Goal: Task Accomplishment & Management: Use online tool/utility

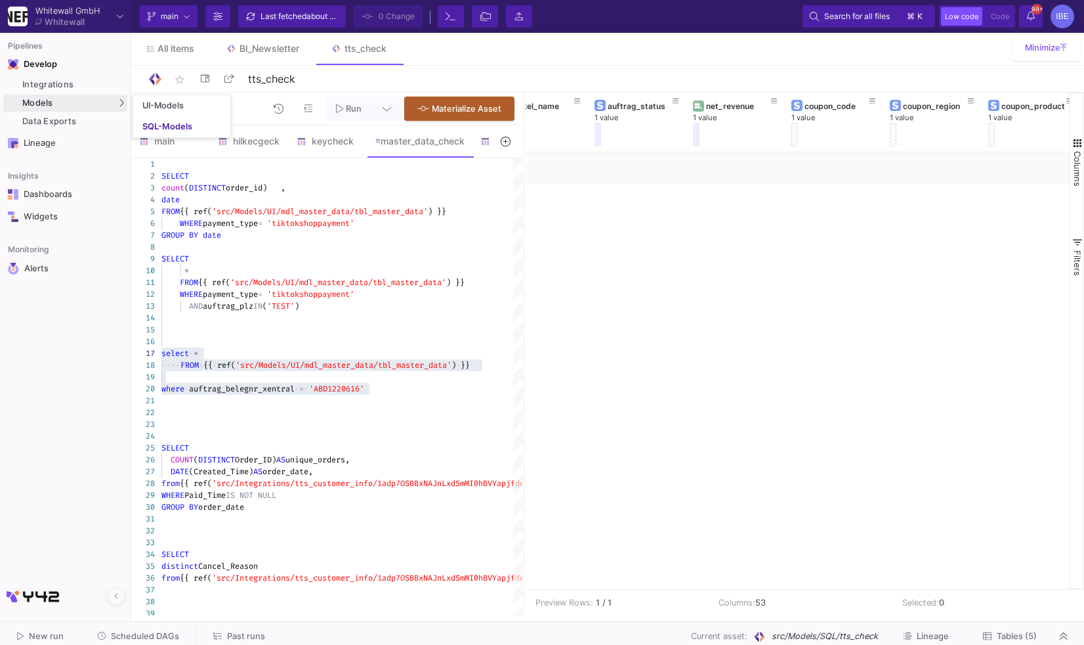
scroll to position [0, 725]
click at [163, 121] on div "SQL-Models" at bounding box center [167, 126] width 50 height 11
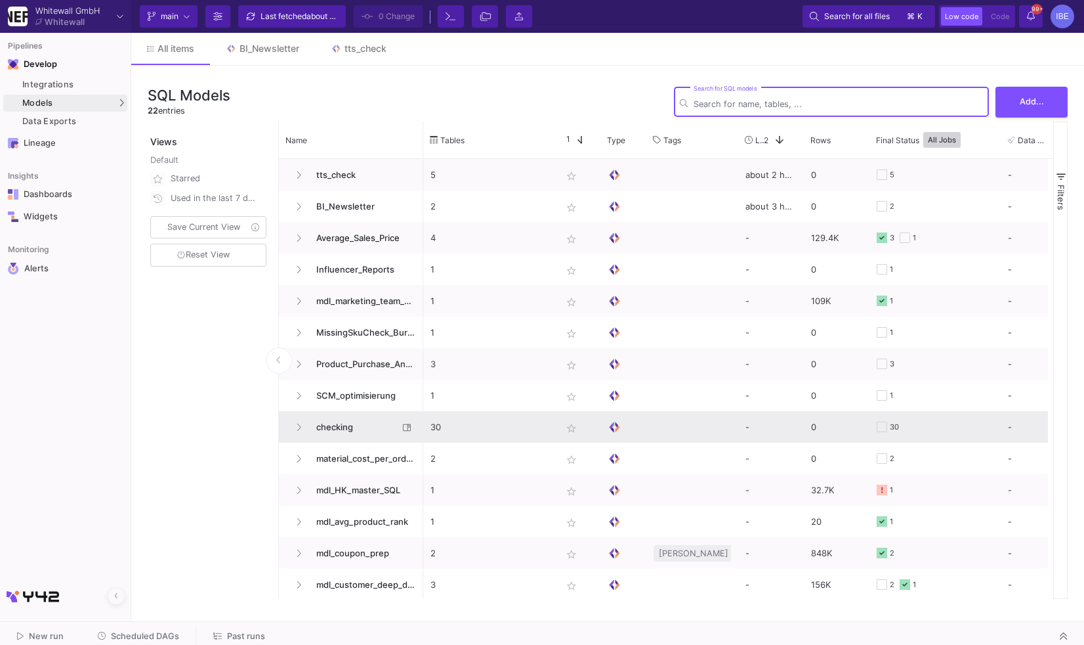
click at [375, 433] on span "checking" at bounding box center [353, 427] width 90 height 31
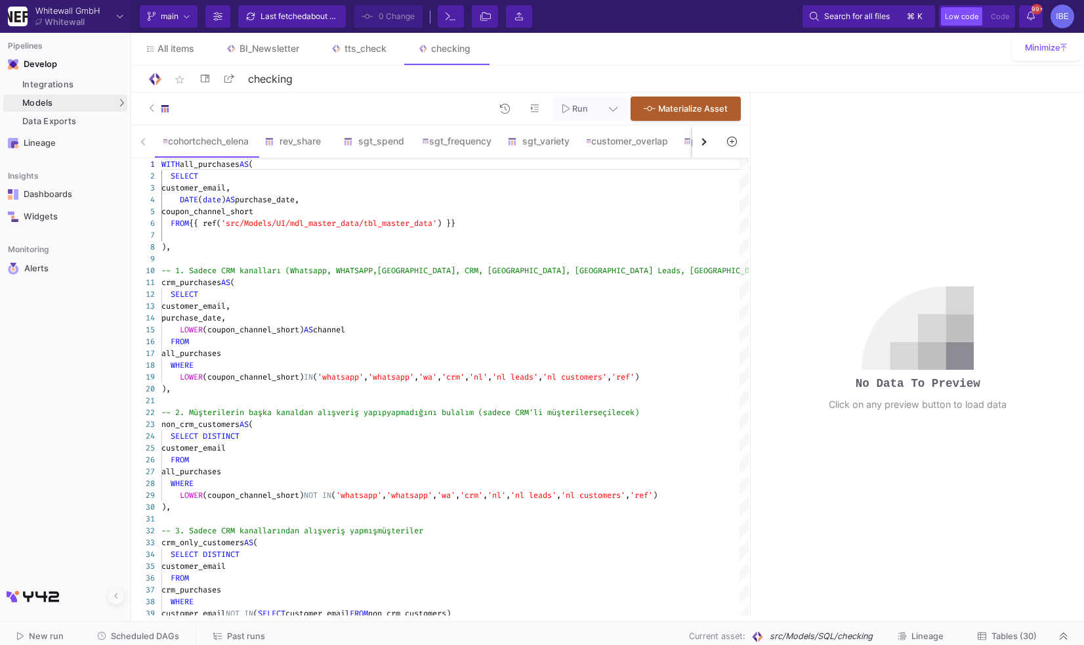
click at [704, 150] on button "button" at bounding box center [704, 141] width 24 height 32
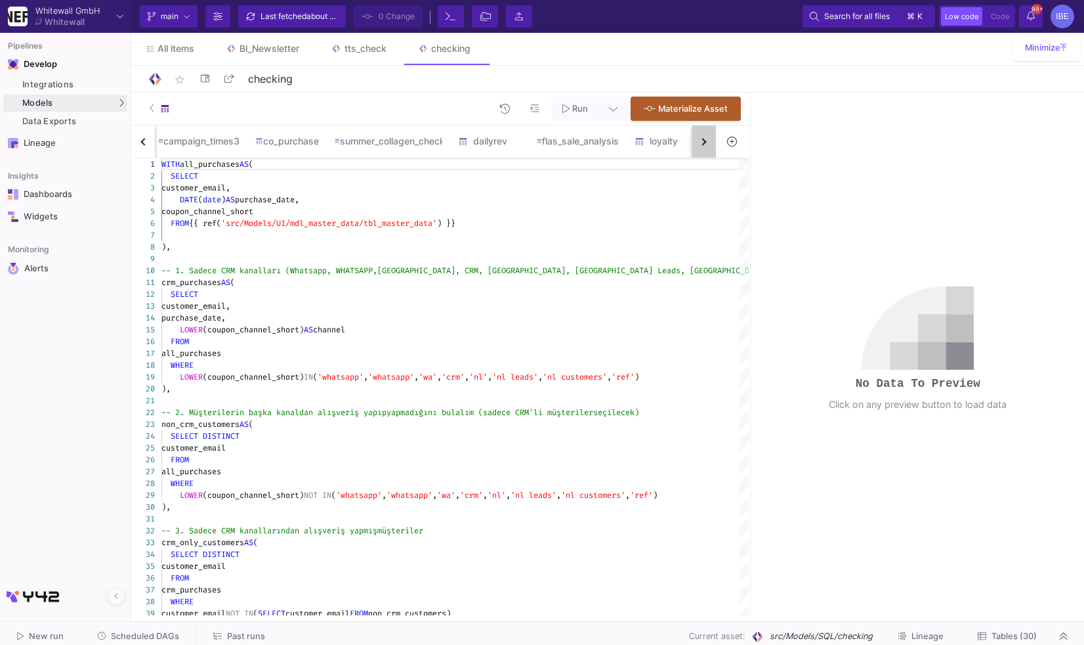
click at [704, 150] on button "button" at bounding box center [704, 141] width 24 height 32
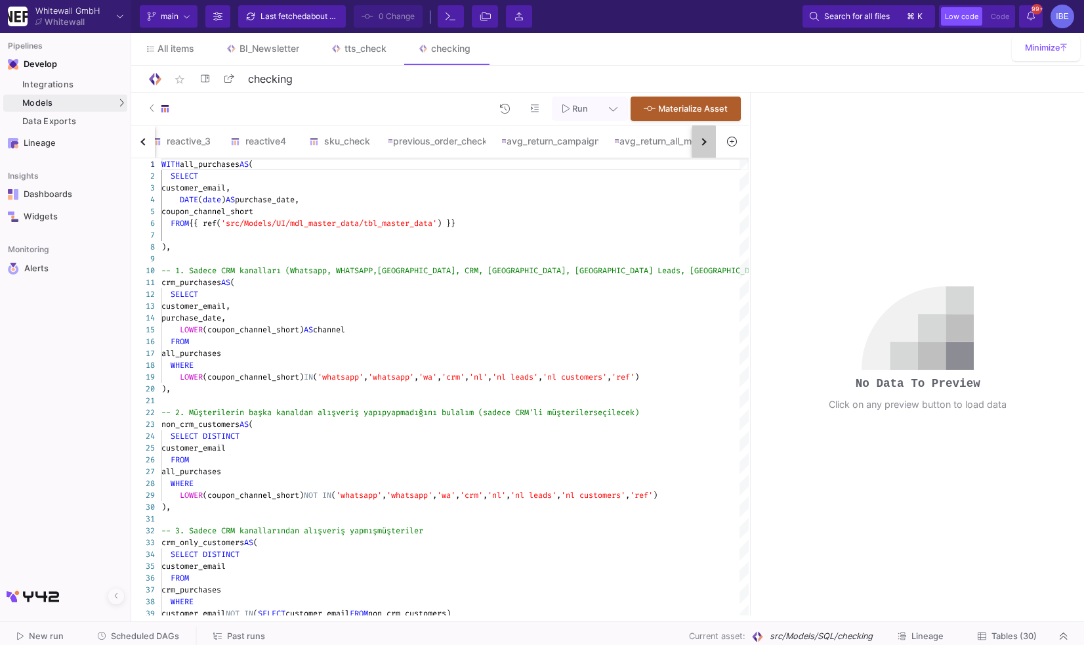
click at [704, 150] on button "button" at bounding box center [704, 141] width 24 height 32
click at [704, 150] on div "cohortchech_elena rev_share sgt_spend sgt_frequency sgt_variety customer_overla…" at bounding box center [423, 141] width 585 height 33
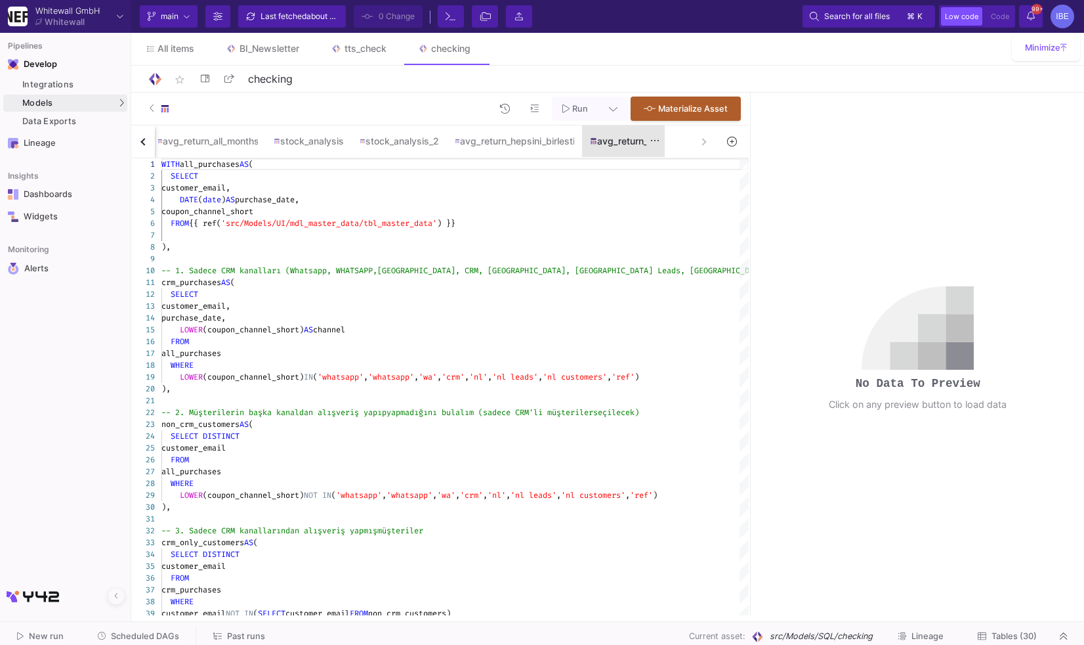
click at [636, 144] on div "avg_return_all" at bounding box center [623, 141] width 67 height 11
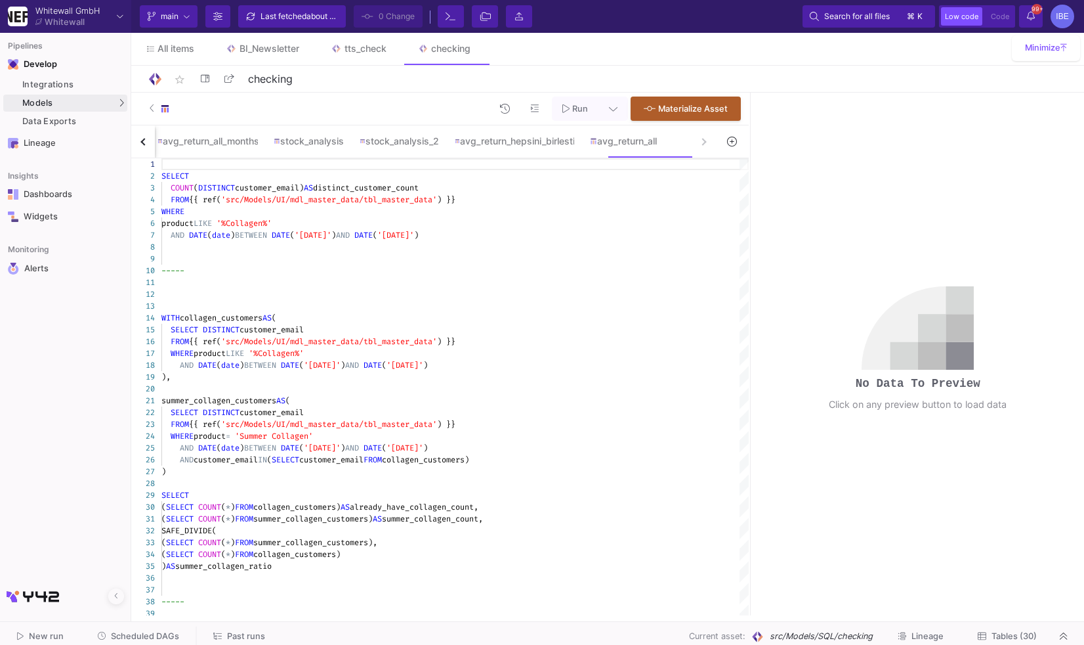
click at [150, 143] on button "button" at bounding box center [143, 141] width 24 height 32
click at [151, 143] on button "button" at bounding box center [143, 141] width 24 height 32
click at [152, 143] on button "button" at bounding box center [143, 141] width 24 height 32
click at [154, 143] on button "button" at bounding box center [143, 141] width 24 height 32
click at [155, 143] on div "cohortchech_elena rev_share sgt_spend sgt_frequency sgt_variety customer_overla…" at bounding box center [423, 141] width 585 height 33
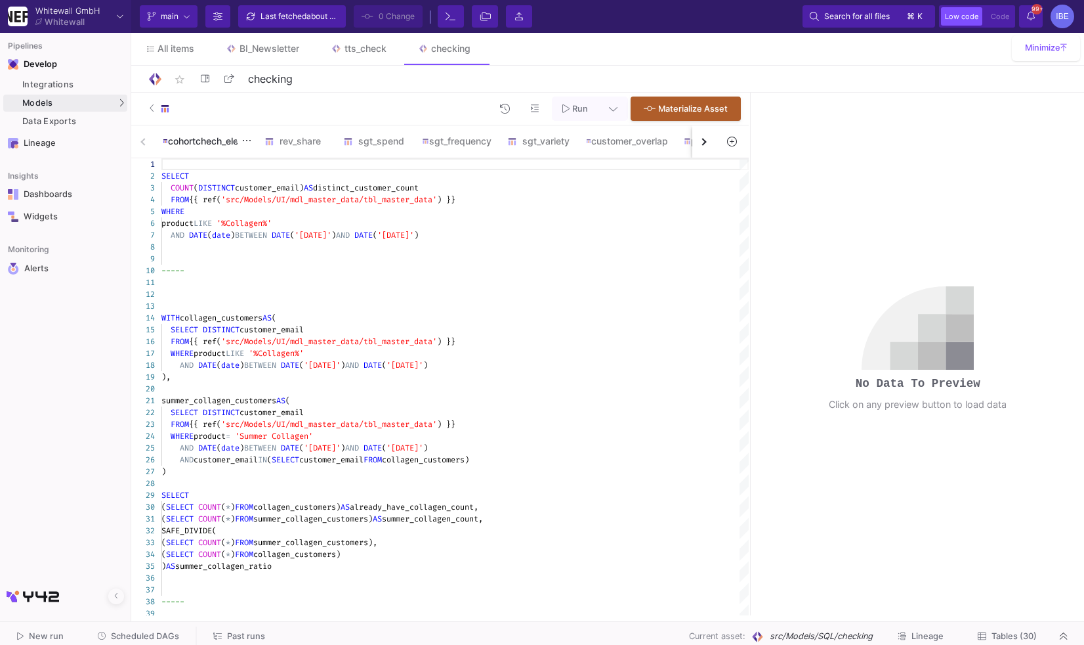
click at [220, 143] on div "cohortchech_elena" at bounding box center [206, 141] width 86 height 11
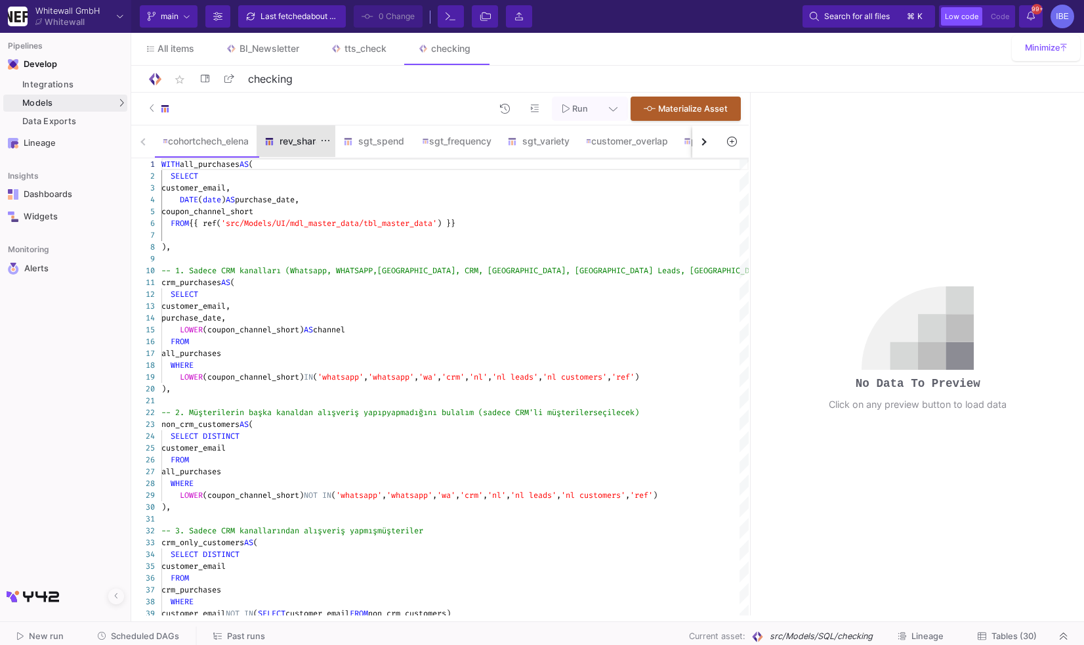
click at [289, 142] on div "rev_share" at bounding box center [295, 141] width 63 height 11
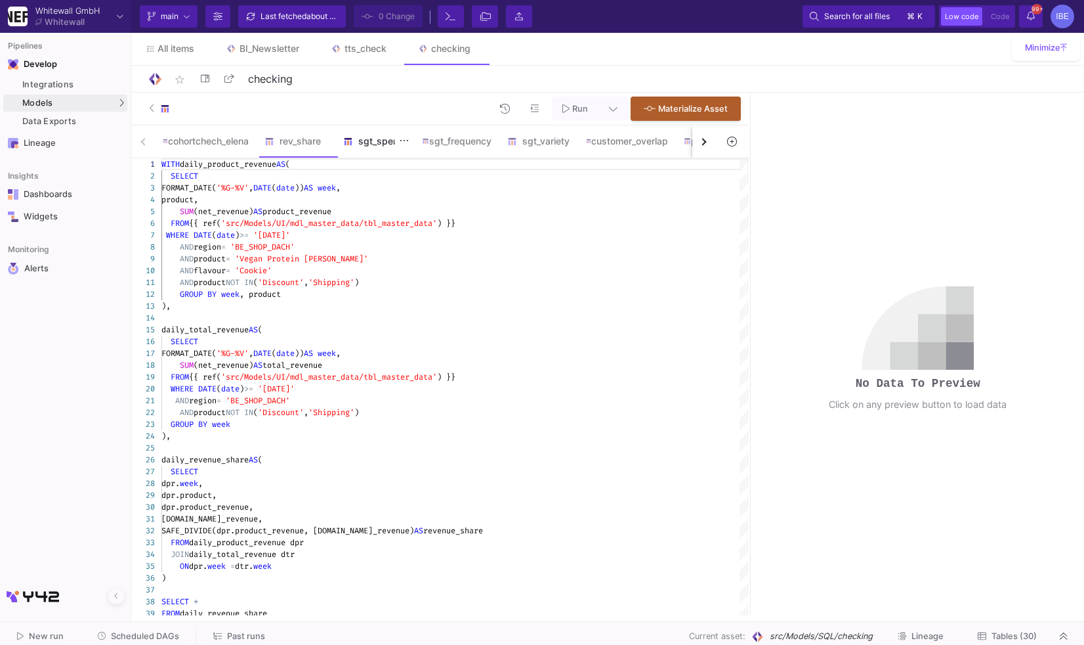
click at [392, 148] on div "sgt_spend" at bounding box center [374, 141] width 79 height 32
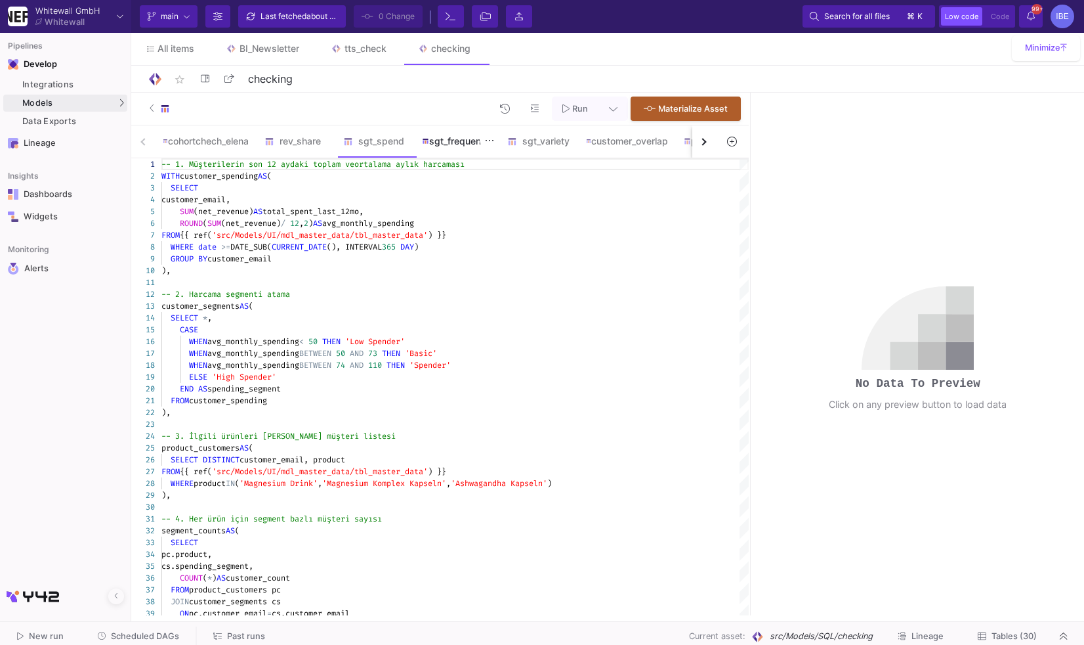
click at [447, 140] on div "sgt_frequency" at bounding box center [457, 141] width 70 height 11
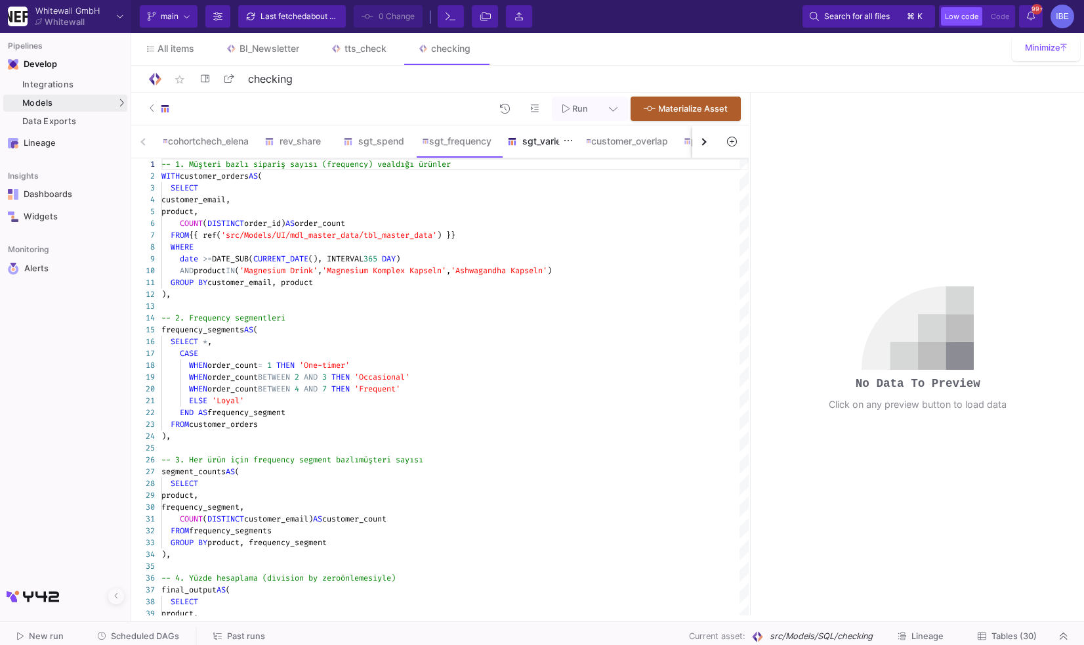
click at [531, 140] on div "sgt_variety" at bounding box center [538, 141] width 63 height 11
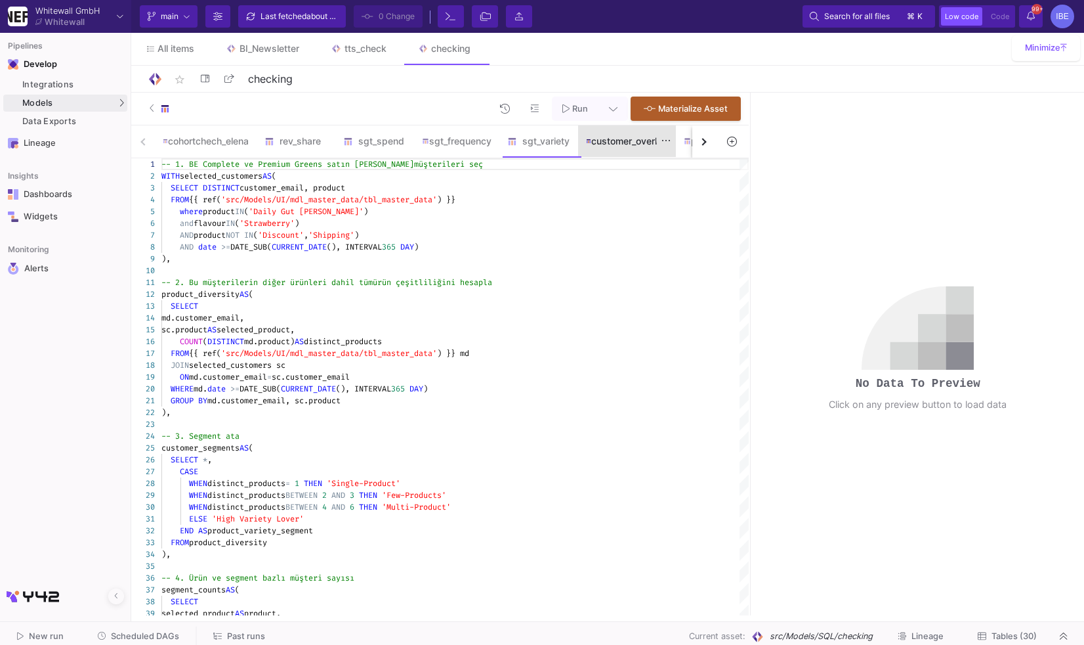
click at [586, 143] on div "customer_overlap" at bounding box center [627, 141] width 98 height 32
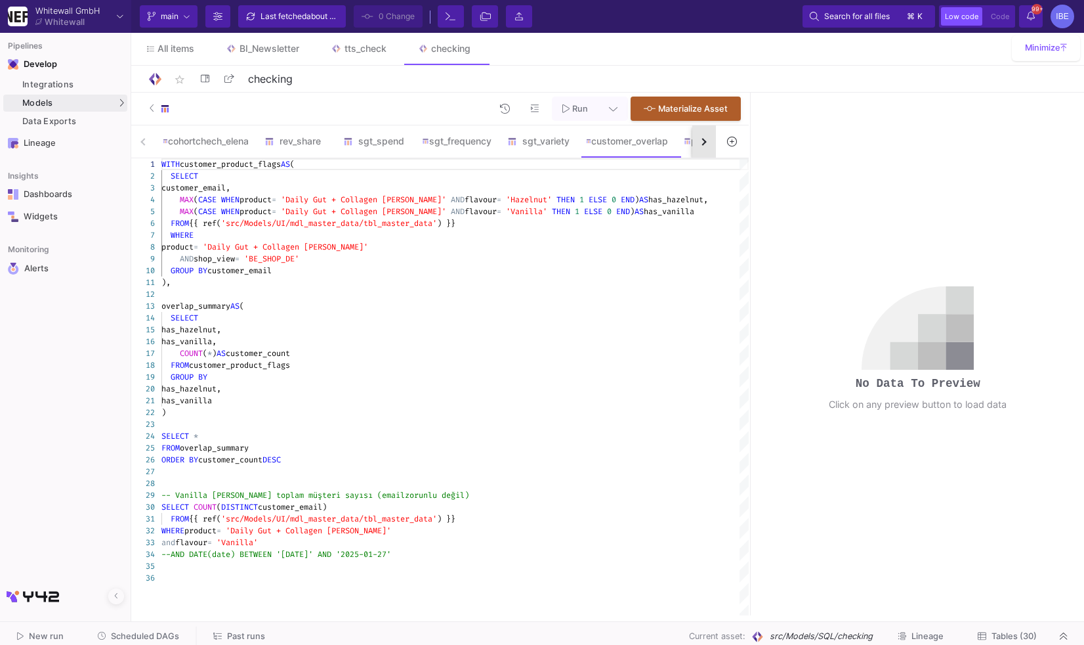
click at [705, 148] on button "button" at bounding box center [704, 141] width 24 height 32
click at [397, 335] on div "has_hazelnut," at bounding box center [454, 330] width 587 height 12
type textarea "WITH customer_product_flags AS ( SELECT customer_email, MAX(CASE WHEN product =…"
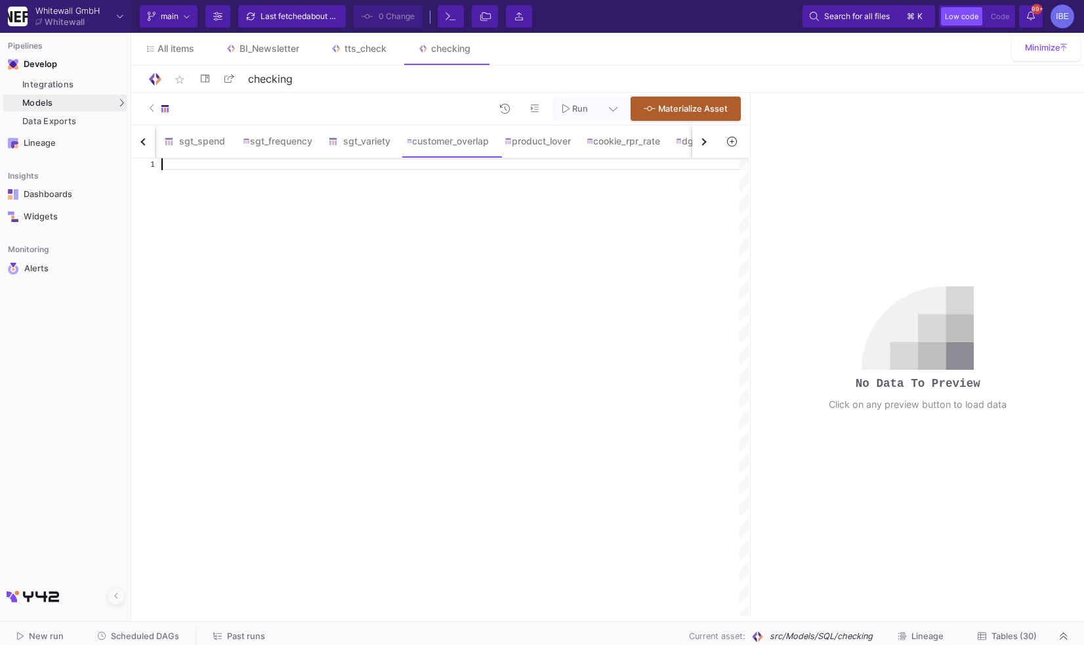
paste textarea "has_dcp, has_summer, COUNT(*) AS customer_count FROM customer_product_flags GRO…"
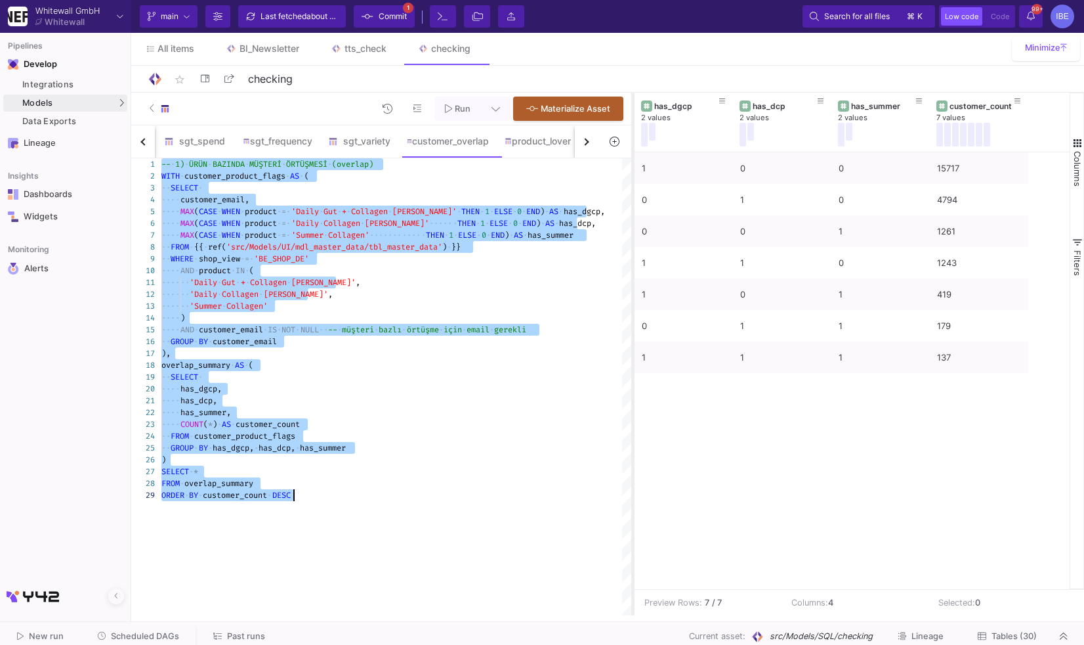
drag, startPoint x: 750, startPoint y: 163, endPoint x: 633, endPoint y: 175, distance: 118.1
click at [633, 175] on div at bounding box center [632, 354] width 3 height 522
type textarea "has_dcp, has_summer, COUNT(*) AS customer_count FROM customer_product_flags GRO…"
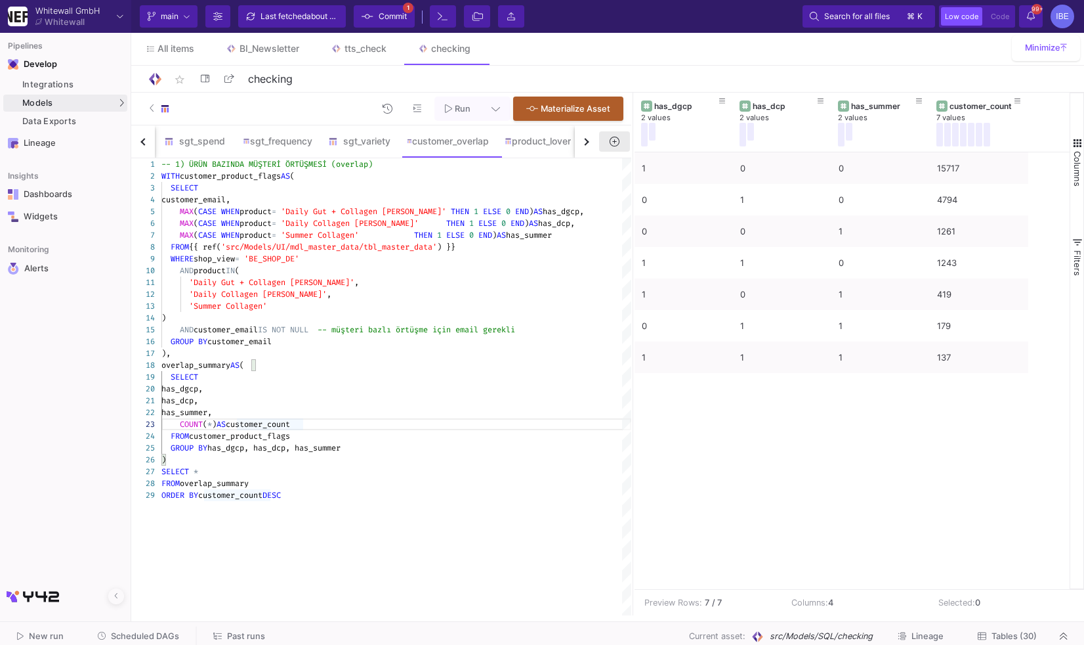
click at [615, 146] on fa-icon at bounding box center [614, 141] width 9 height 11
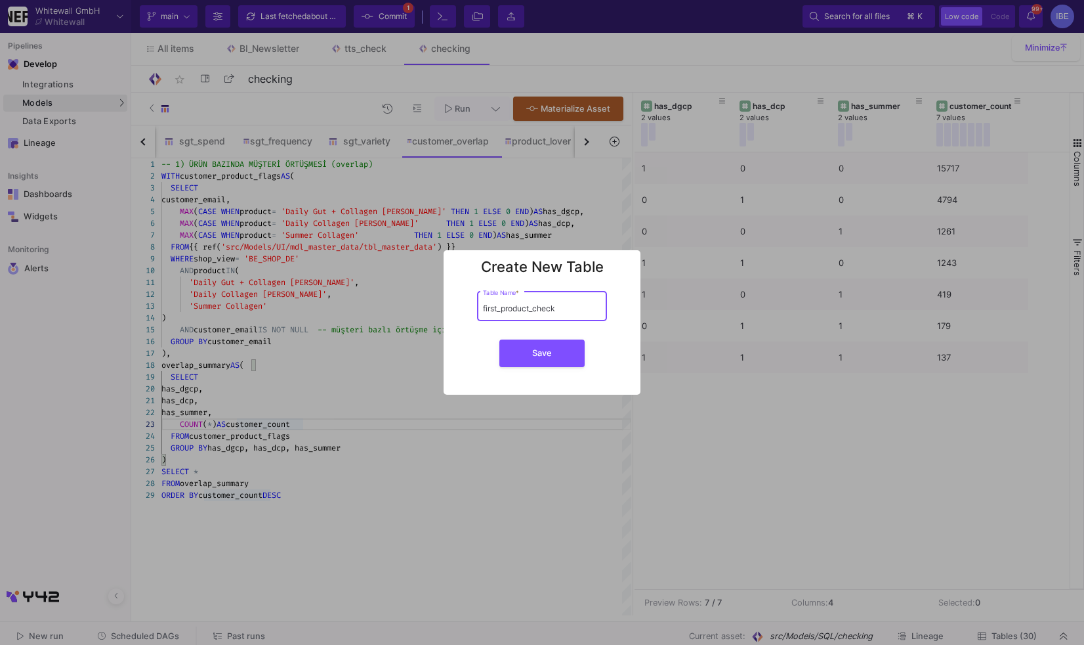
type input "first_product_check"
click at [499, 339] on button "Save" at bounding box center [541, 353] width 85 height 28
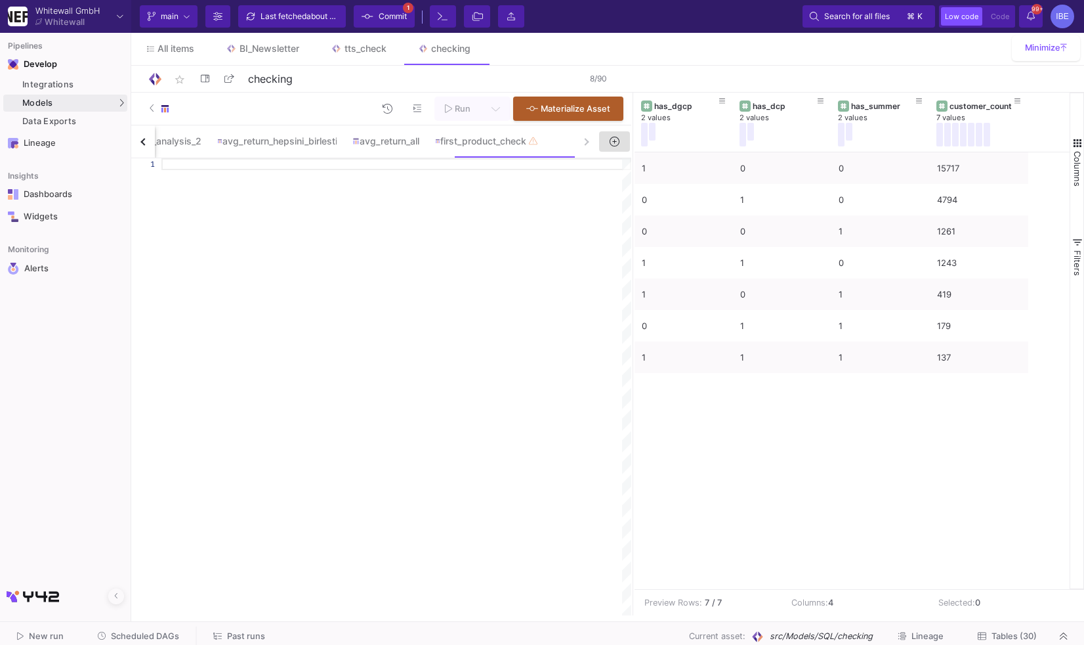
click at [459, 70] on input "checking" at bounding box center [416, 78] width 342 height 17
click at [463, 180] on div at bounding box center [396, 386] width 470 height 457
paste textarea "ORDER BY customers DESC;"
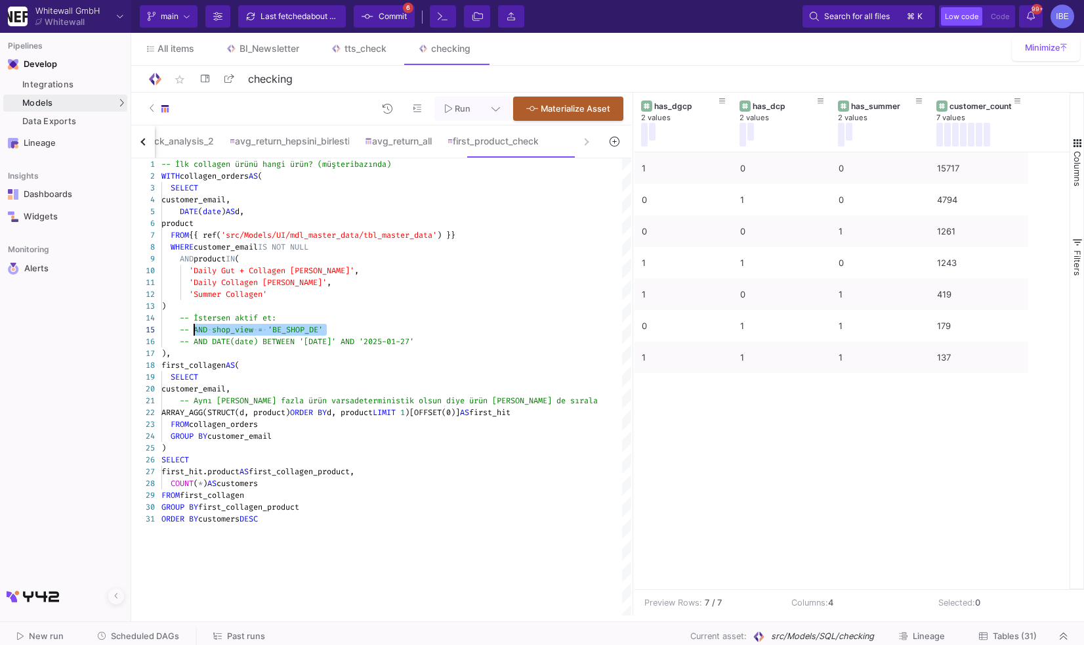
drag, startPoint x: 326, startPoint y: 329, endPoint x: 195, endPoint y: 331, distance: 131.3
click at [250, 307] on div ")" at bounding box center [396, 306] width 470 height 12
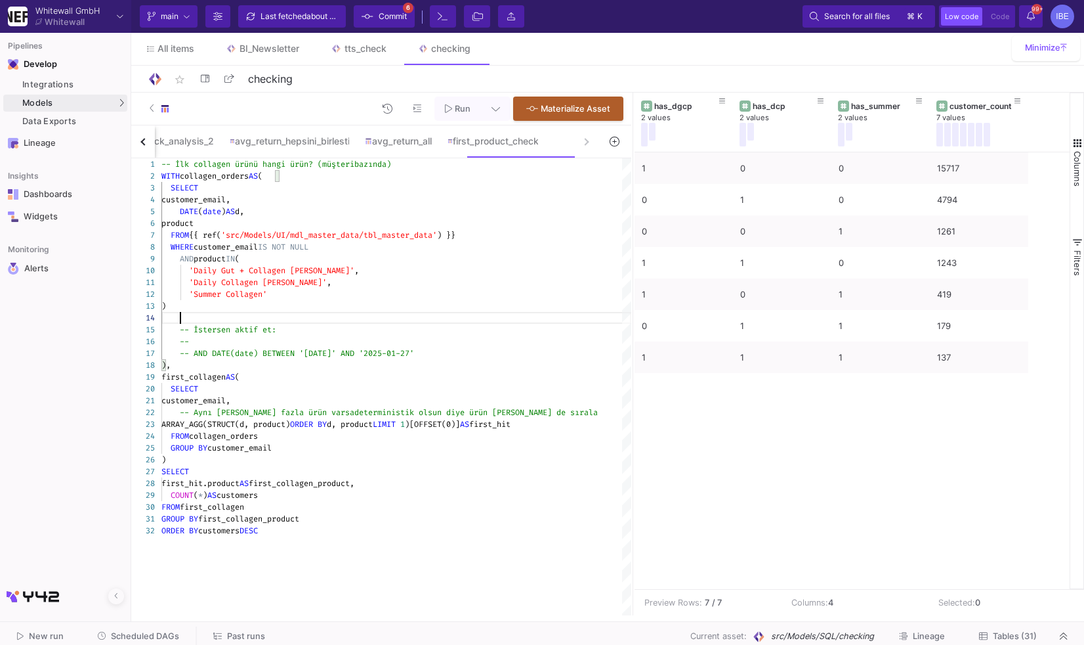
paste textarea "AND shop_view = 'BE_SHOP_DE'"
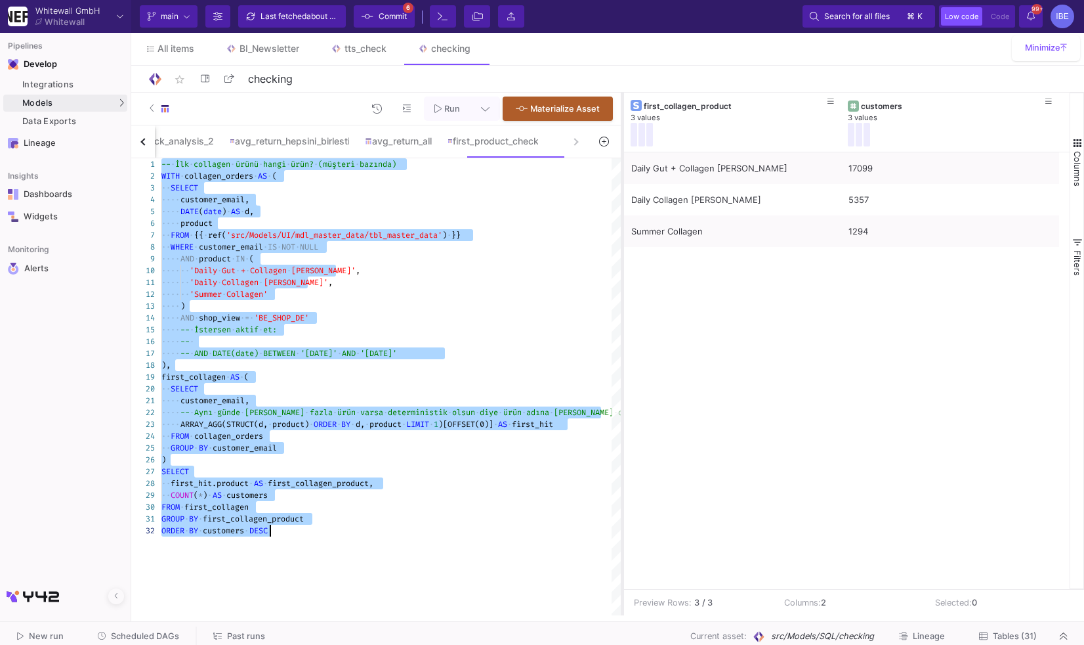
drag, startPoint x: 631, startPoint y: 271, endPoint x: 620, endPoint y: 271, distance: 11.8
click at [621, 271] on div at bounding box center [622, 354] width 3 height 522
type textarea "-- İlk collagen ürünü hangi ürün? (müşteri bazında) WITH collagen_orders AS ( S…"
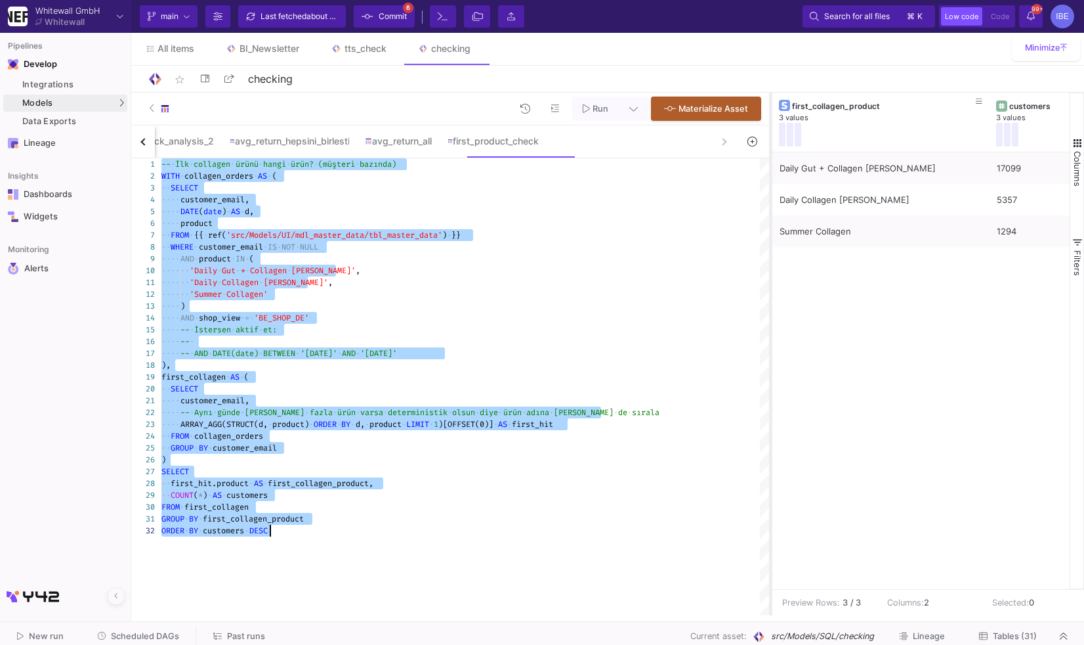
drag, startPoint x: 621, startPoint y: 262, endPoint x: 769, endPoint y: 295, distance: 151.9
click at [770, 295] on div at bounding box center [770, 354] width 3 height 522
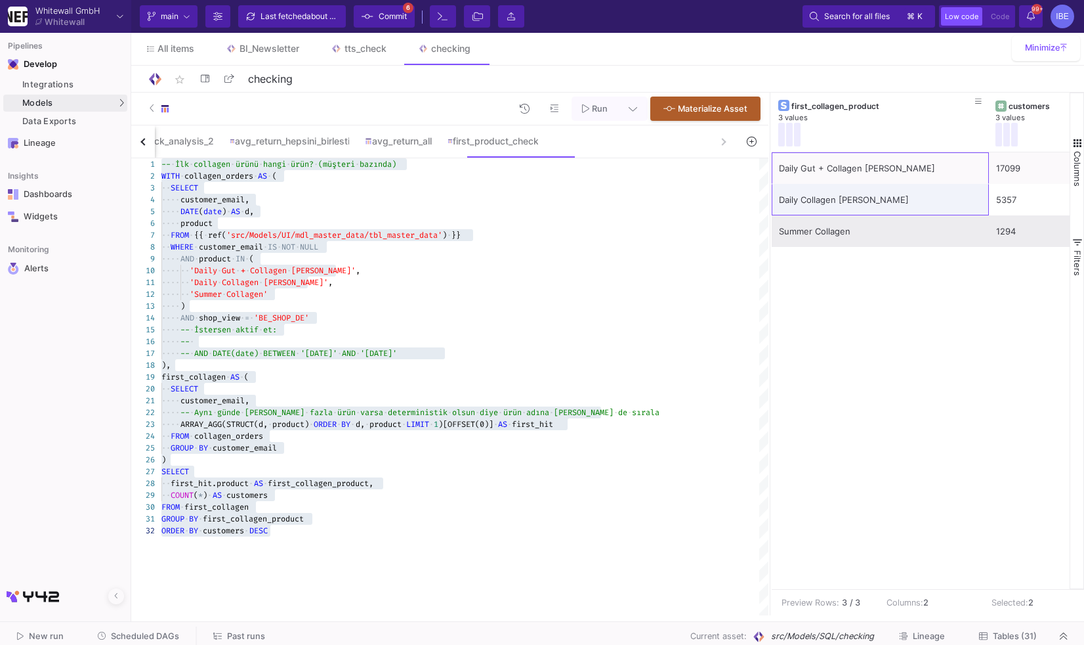
drag, startPoint x: 862, startPoint y: 172, endPoint x: 970, endPoint y: 219, distance: 118.2
click at [971, 220] on div "Daily Gut + Collagen [PERSON_NAME] 17099 Daily Collagen [PERSON_NAME] 5357 Summ…" at bounding box center [989, 199] width 435 height 95
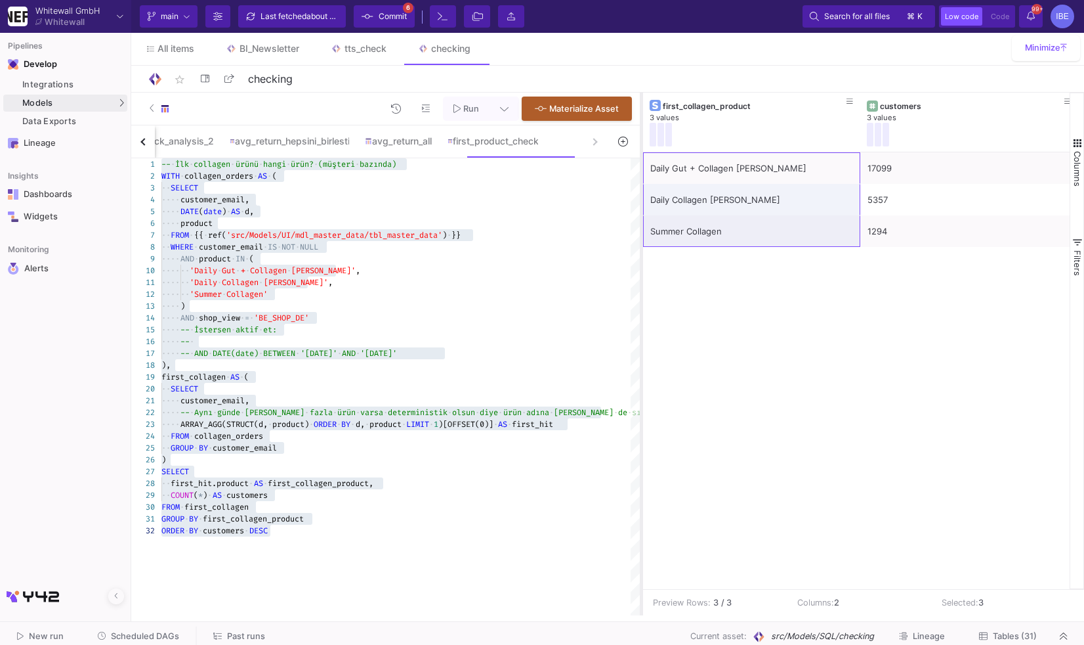
drag, startPoint x: 770, startPoint y: 291, endPoint x: 639, endPoint y: 300, distance: 130.9
click at [640, 300] on div at bounding box center [641, 354] width 3 height 522
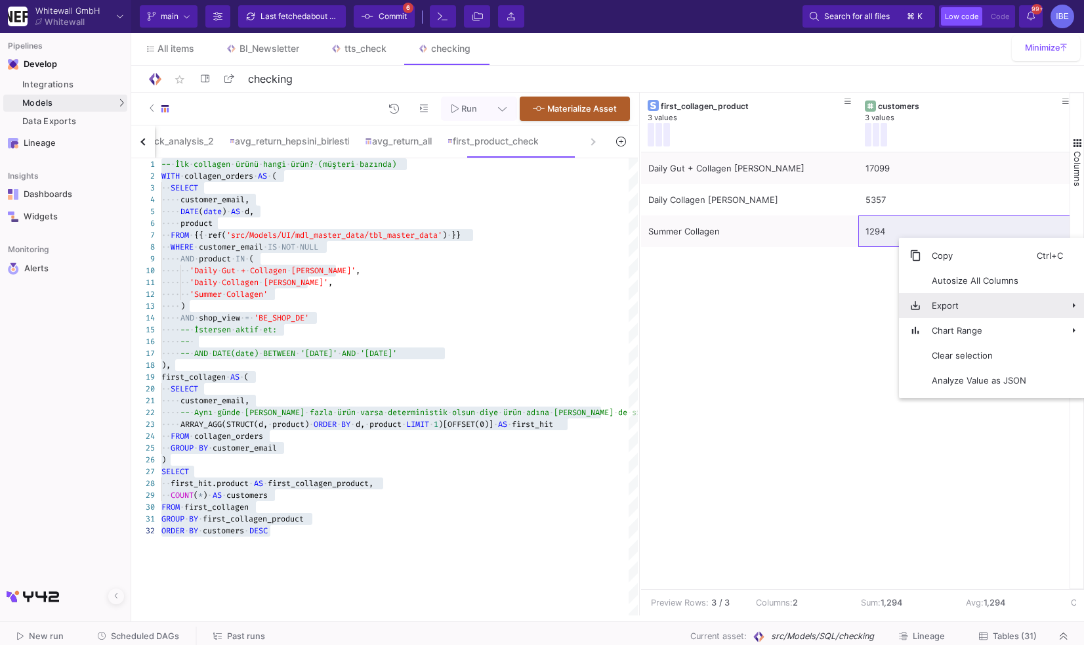
click at [931, 308] on span "Export" at bounding box center [979, 305] width 116 height 25
click at [870, 311] on span "CSV Export" at bounding box center [853, 310] width 72 height 25
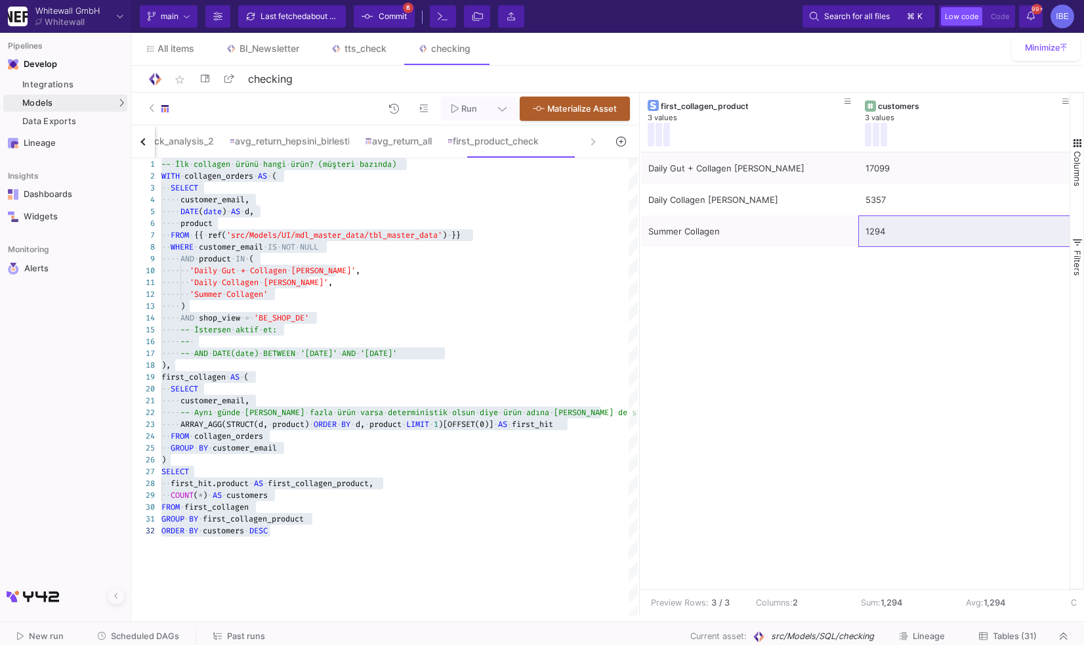
click at [386, 13] on span "Commit" at bounding box center [393, 17] width 28 height 20
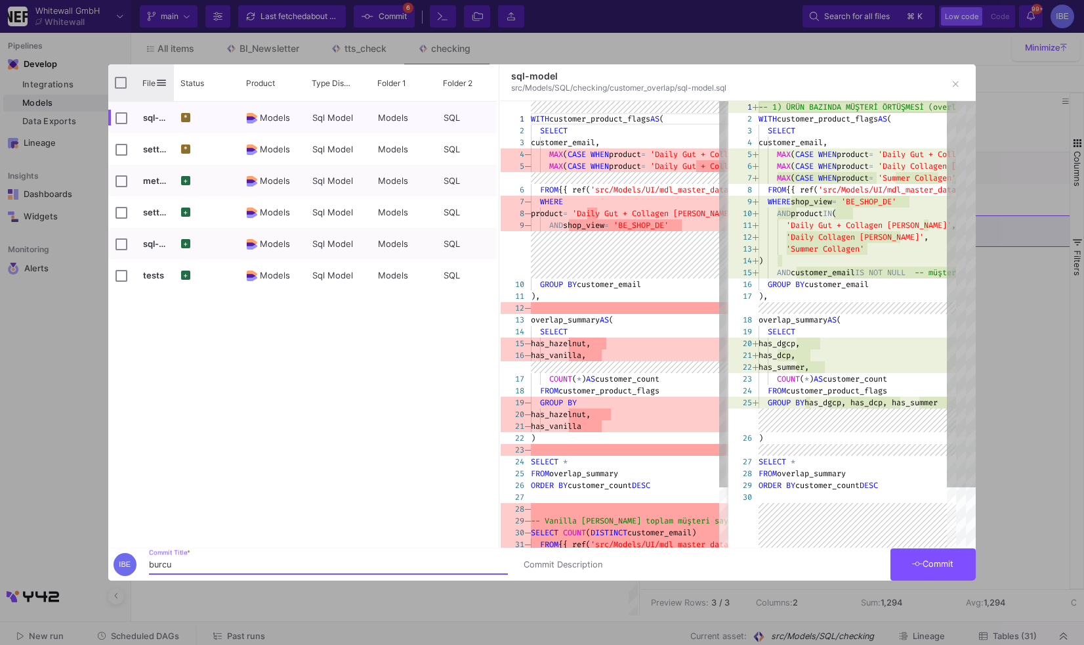
type input "burcu"
click at [123, 89] on div "File" at bounding box center [141, 82] width 66 height 37
click at [121, 84] on input "Press Space to toggle all rows selection (unchecked)" at bounding box center [121, 83] width 12 height 12
checkbox input "true"
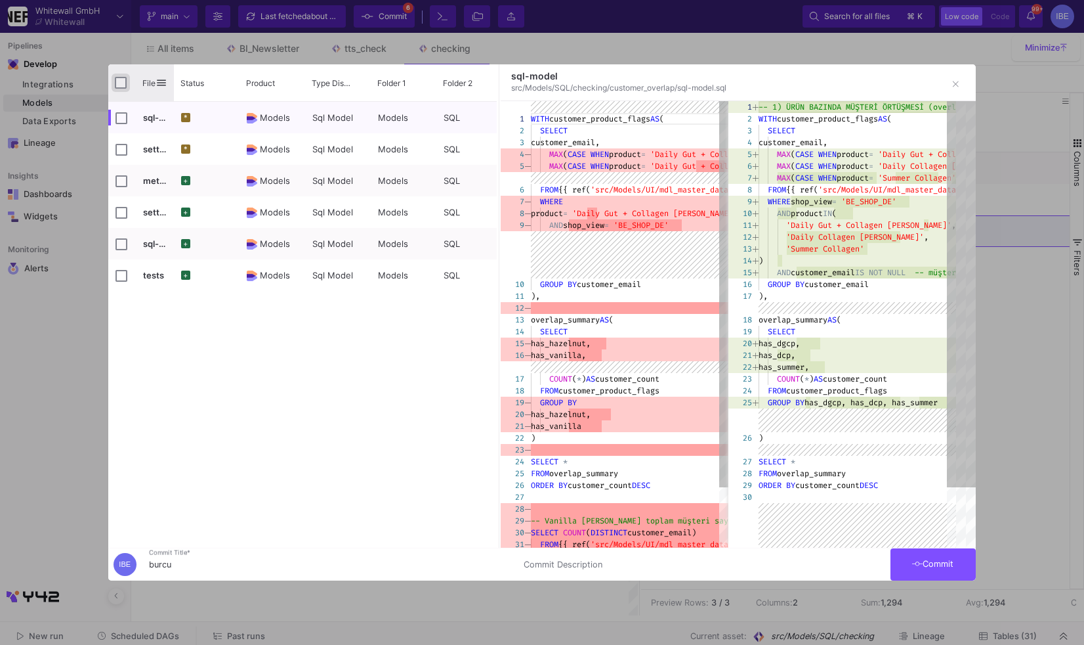
checkbox input "true"
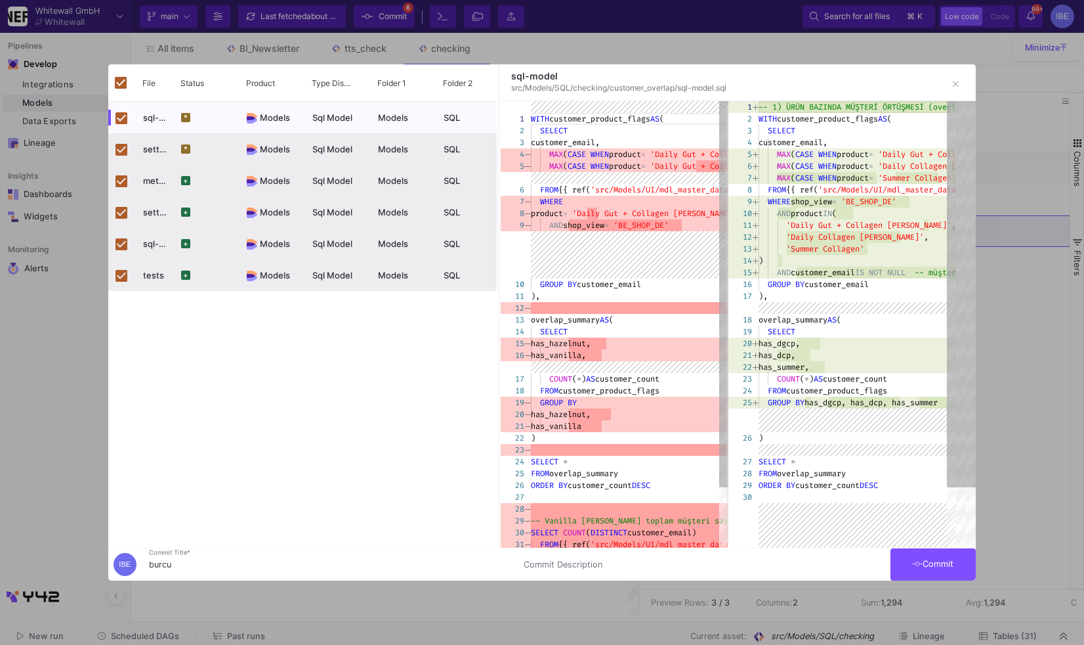
click at [925, 574] on button "Commit" at bounding box center [933, 564] width 85 height 32
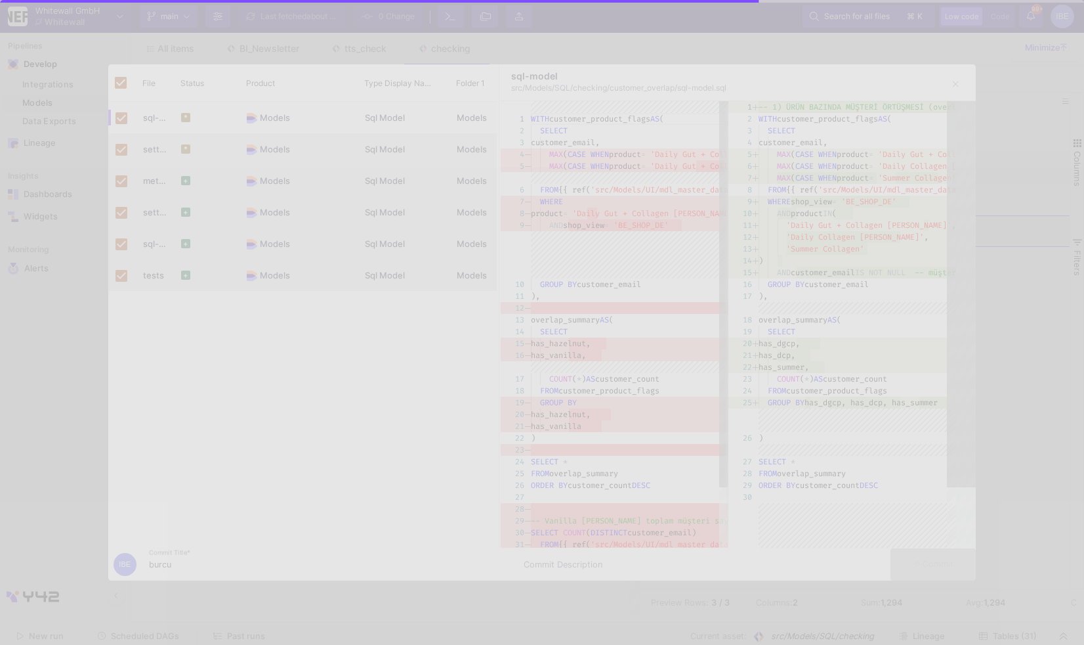
checkbox input "false"
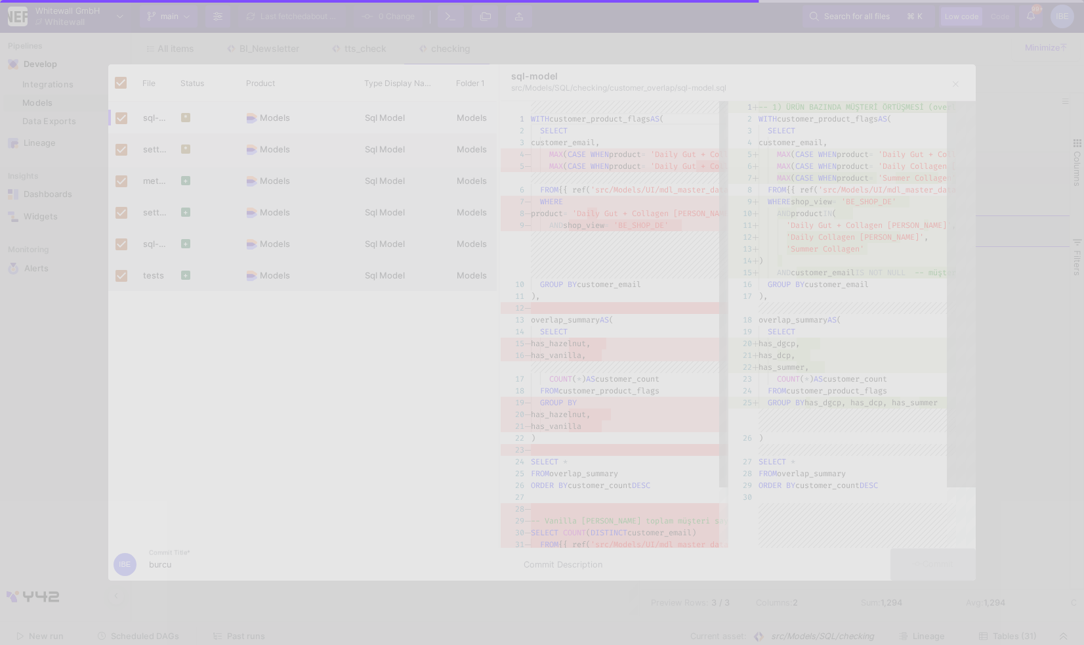
checkbox input "false"
